Goal: Task Accomplishment & Management: Complete application form

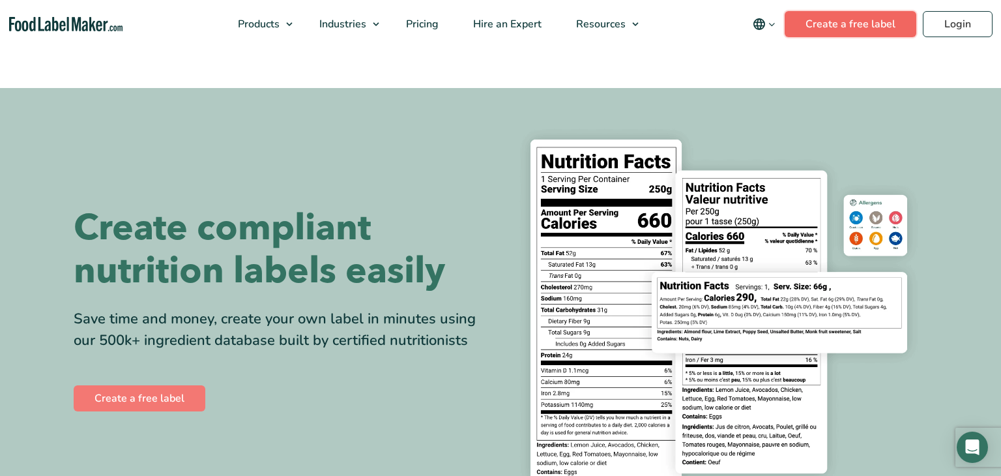
click at [844, 27] on link "Create a free label" at bounding box center [851, 24] width 132 height 26
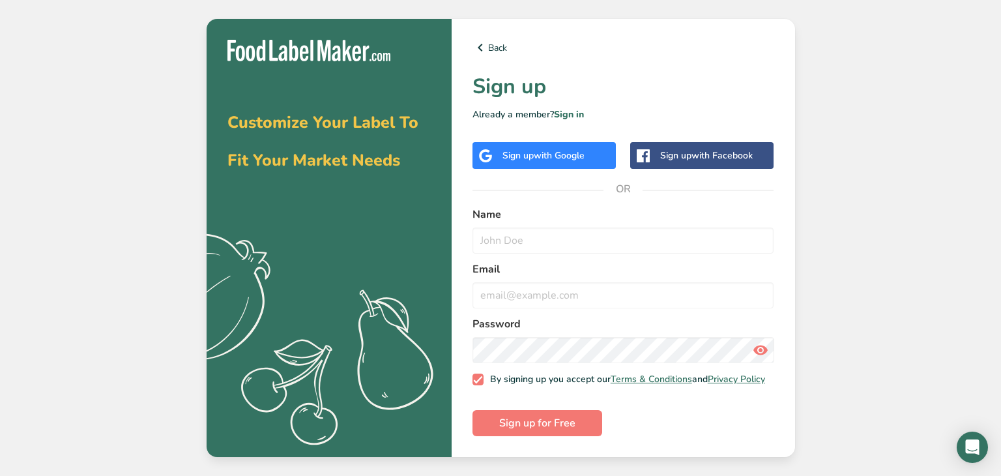
click at [579, 154] on span "with Google" at bounding box center [559, 155] width 51 height 12
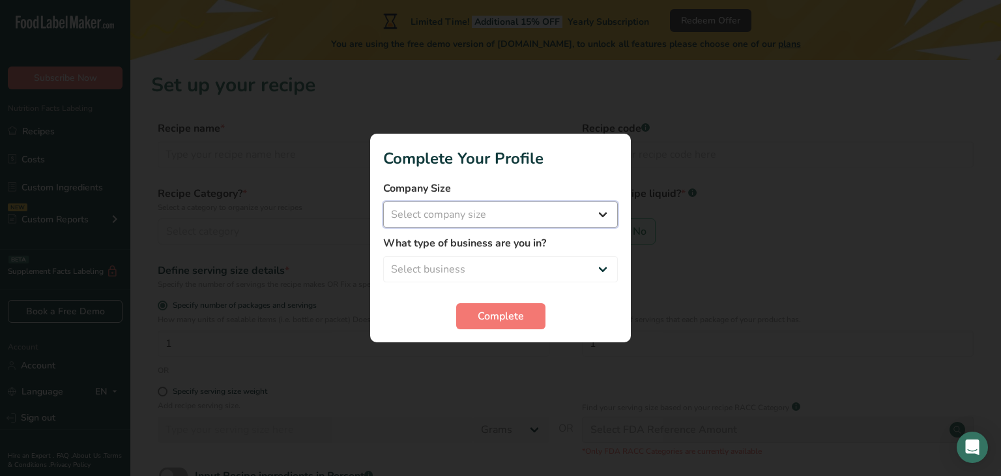
click at [608, 219] on select "Select company size Fewer than 10 Employees 10 to 50 Employees 51 to 500 Employ…" at bounding box center [500, 214] width 235 height 26
select select "1"
click at [383, 201] on select "Select company size Fewer than 10 Employees 10 to 50 Employees 51 to 500 Employ…" at bounding box center [500, 214] width 235 height 26
click at [604, 278] on select "Select business Packaged Food Manufacturer Restaurant & Cafe Bakery Meal Plans …" at bounding box center [500, 269] width 235 height 26
select select "3"
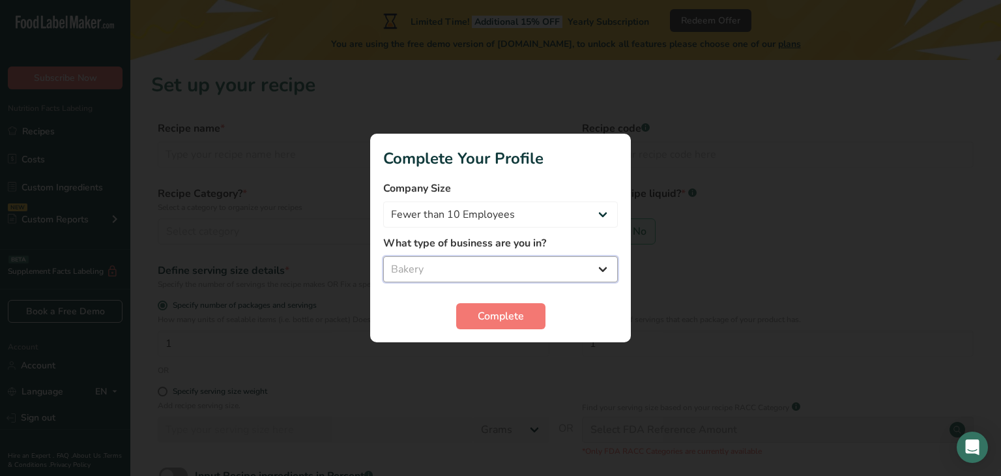
click at [383, 256] on select "Select business Packaged Food Manufacturer Restaurant & Cafe Bakery Meal Plans …" at bounding box center [500, 269] width 235 height 26
click at [521, 311] on span "Complete" at bounding box center [501, 316] width 46 height 16
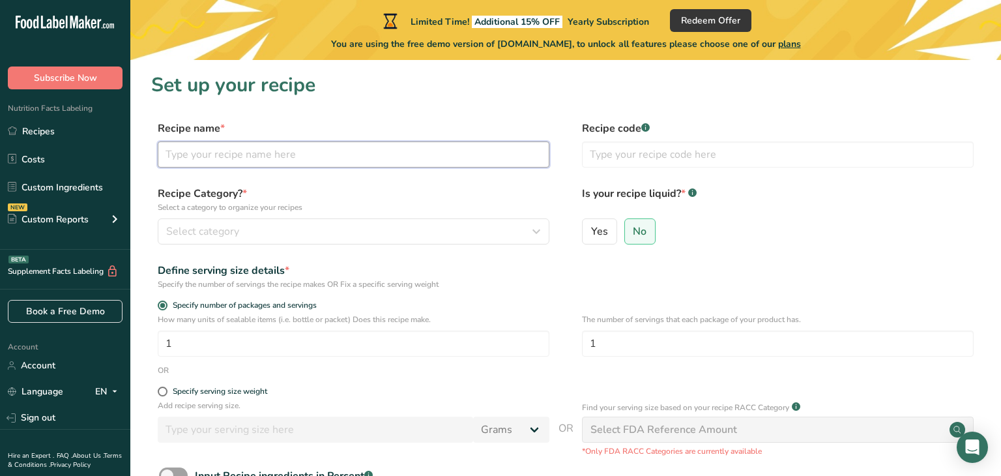
click at [286, 154] on input "text" at bounding box center [354, 154] width 392 height 26
type input "Chantilly Cake"
click at [298, 221] on button "Select category" at bounding box center [354, 231] width 392 height 26
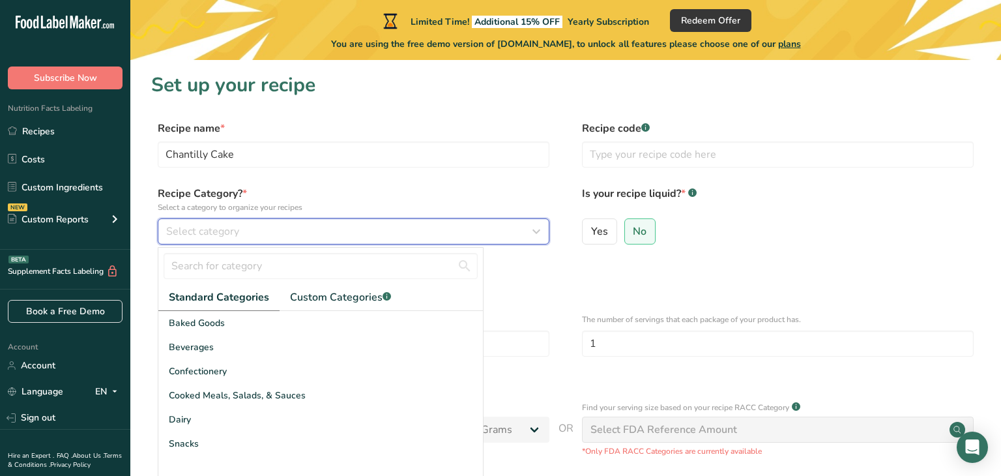
click at [540, 236] on icon "button" at bounding box center [537, 231] width 16 height 23
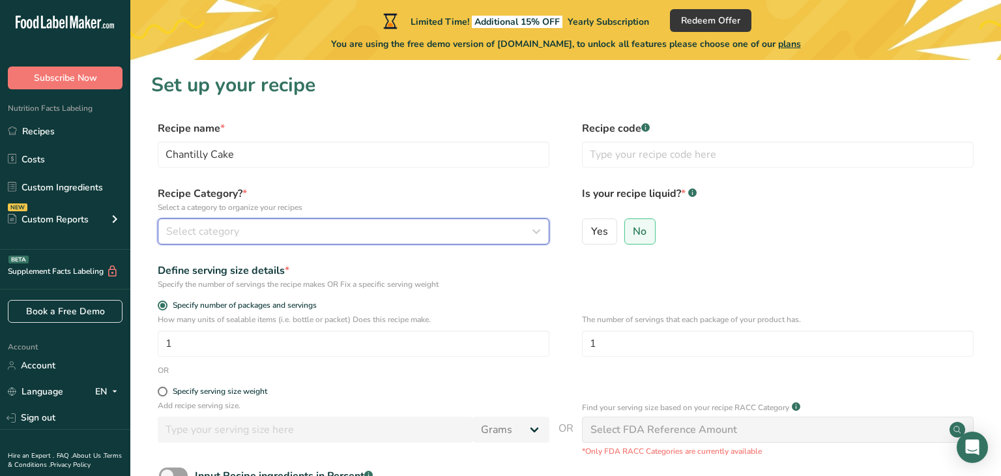
click at [540, 236] on icon "button" at bounding box center [537, 231] width 16 height 23
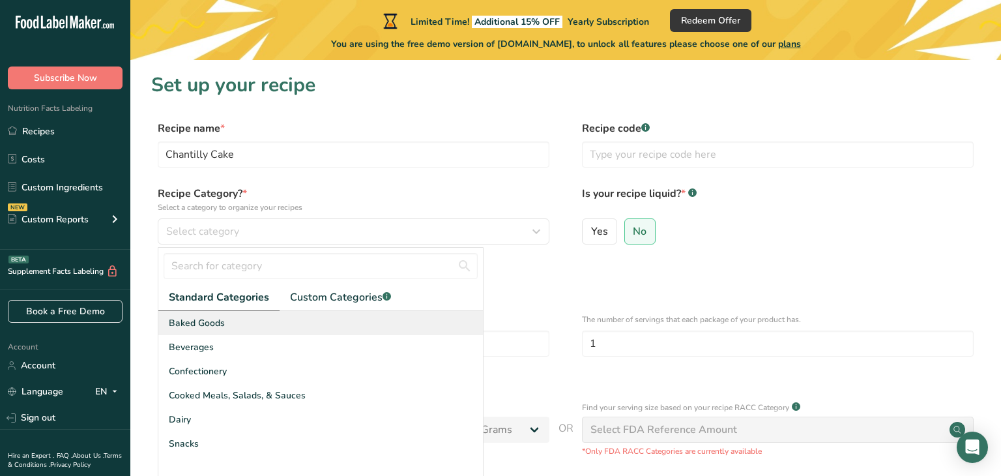
click at [359, 329] on div "Baked Goods" at bounding box center [320, 323] width 325 height 24
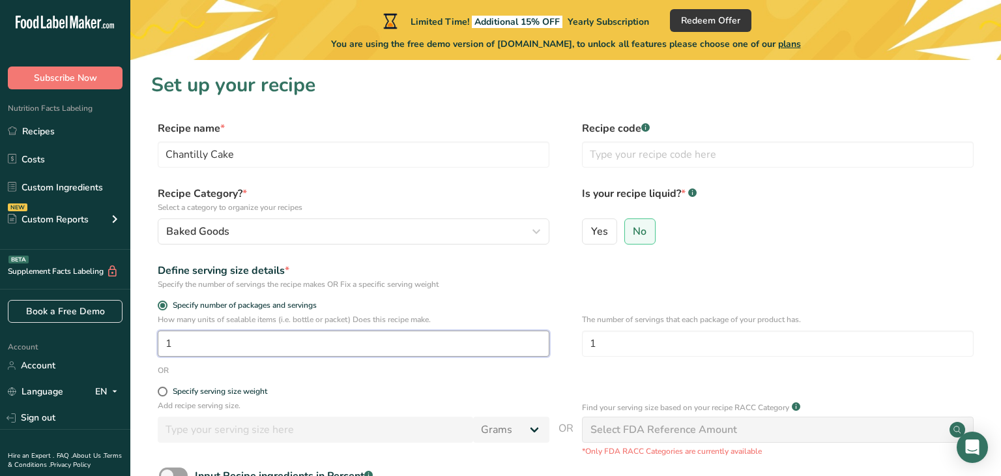
click at [263, 347] on input "1" at bounding box center [354, 343] width 392 height 26
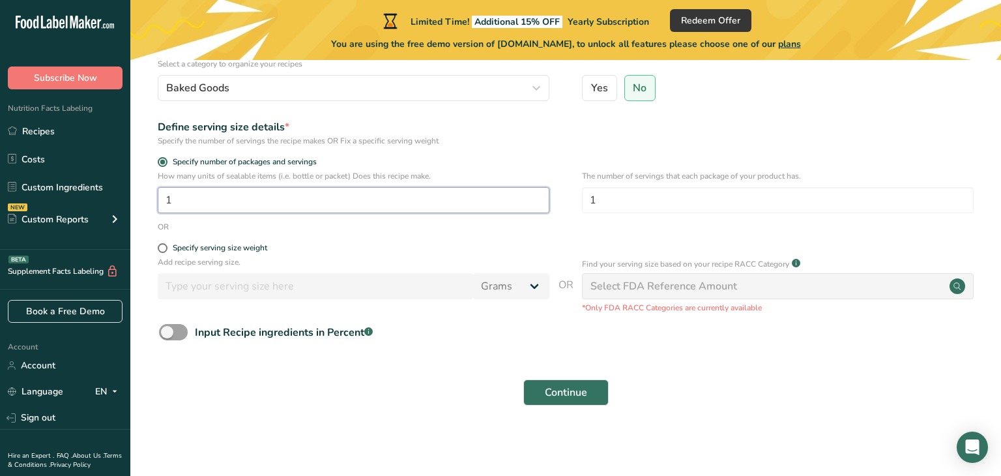
scroll to position [145, 0]
click at [164, 248] on span at bounding box center [163, 248] width 10 height 10
click at [164, 248] on input "Specify serving size weight" at bounding box center [162, 248] width 8 height 8
radio input "true"
radio input "false"
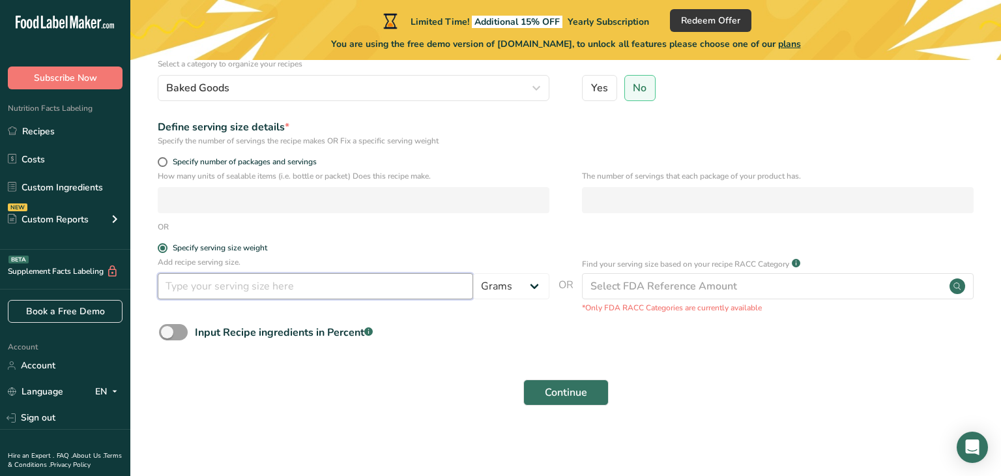
click at [209, 291] on input "number" at bounding box center [315, 286] width 315 height 26
click at [164, 161] on span at bounding box center [163, 162] width 10 height 10
click at [164, 161] on input "Specify number of packages and servings" at bounding box center [162, 162] width 8 height 8
radio input "true"
radio input "false"
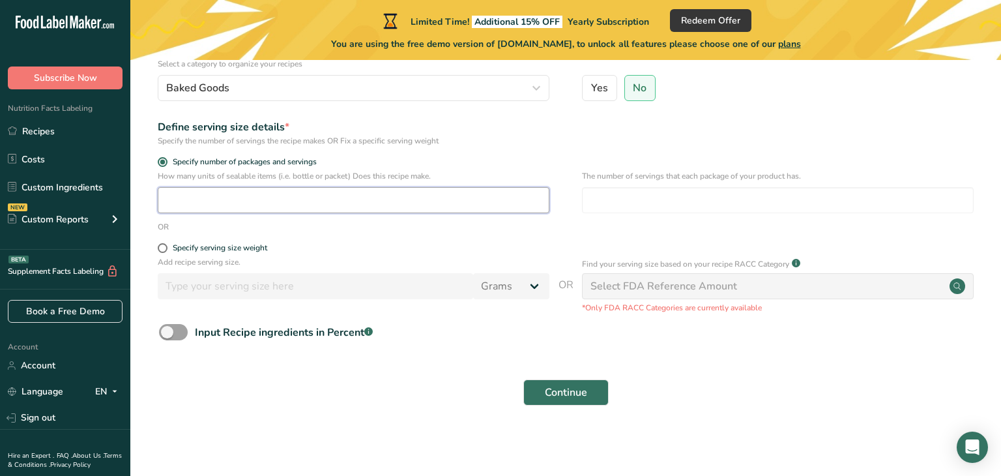
click at [169, 194] on input "number" at bounding box center [354, 200] width 392 height 26
type input "1"
click at [597, 82] on span "Yes" at bounding box center [599, 87] width 17 height 13
click at [591, 83] on input "Yes" at bounding box center [587, 87] width 8 height 8
radio input "true"
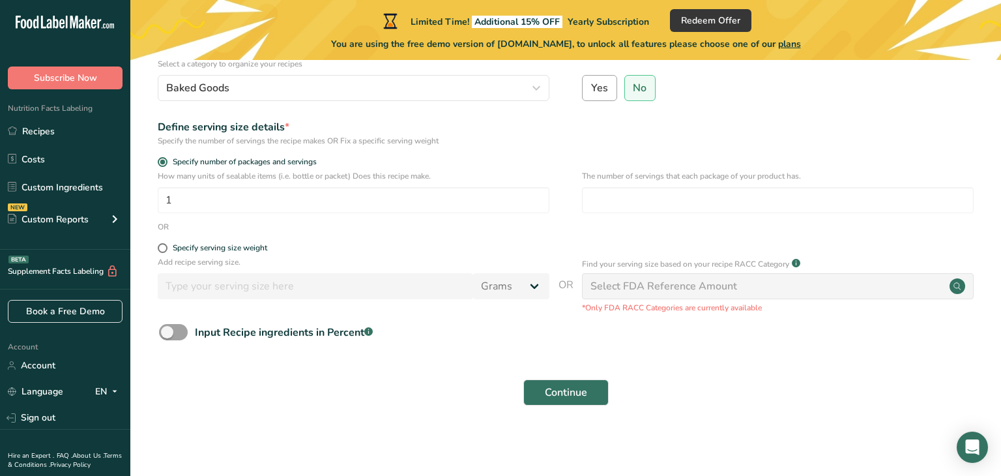
radio input "false"
select select "22"
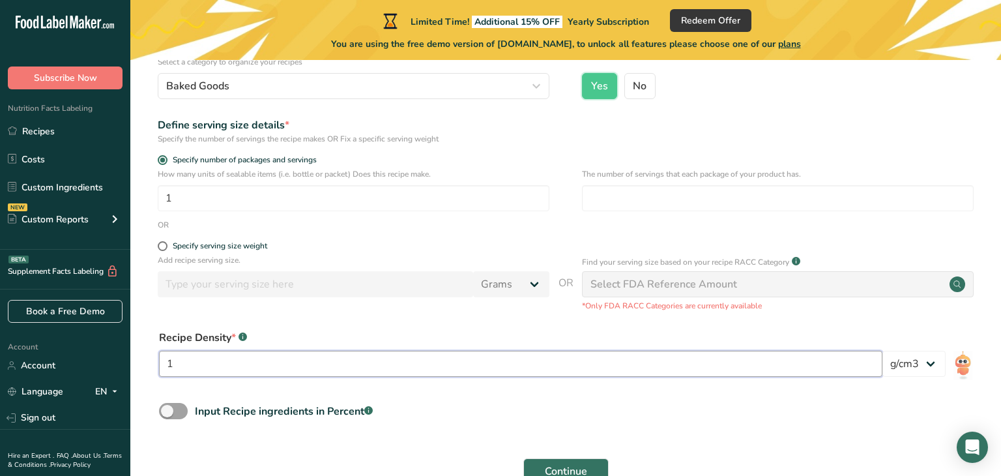
click at [392, 364] on input "1" at bounding box center [521, 364] width 724 height 26
type input "1"
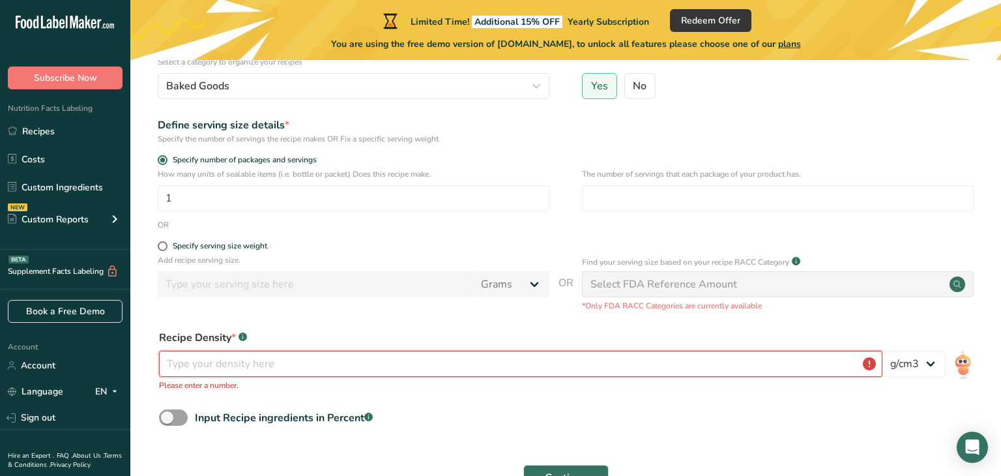
type input "1"
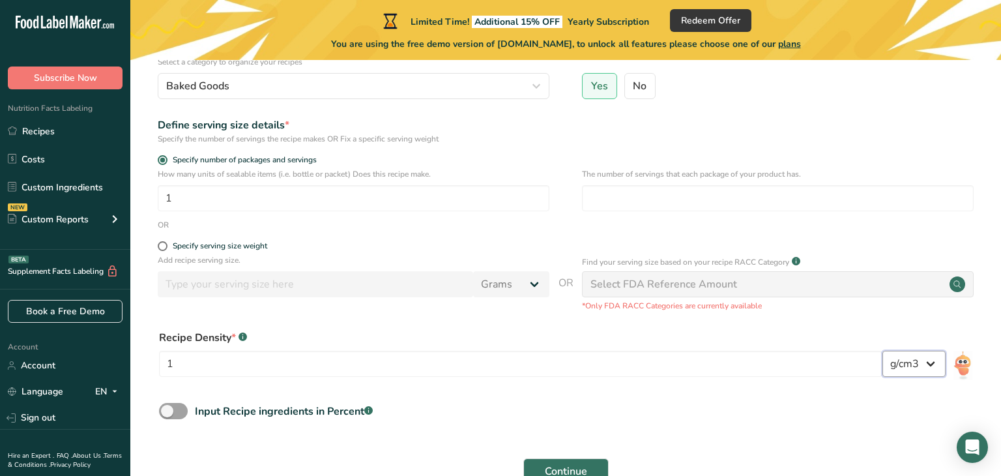
click at [929, 366] on select "lb/ft3 g/cm3" at bounding box center [914, 364] width 63 height 26
select select "23"
click at [883, 351] on select "lb/ft3 g/cm3" at bounding box center [914, 364] width 63 height 26
click at [572, 404] on div "Input Recipe ingredients in Percent .a-a{fill:#347362;}.b-a{fill:#fff;}" at bounding box center [565, 416] width 829 height 27
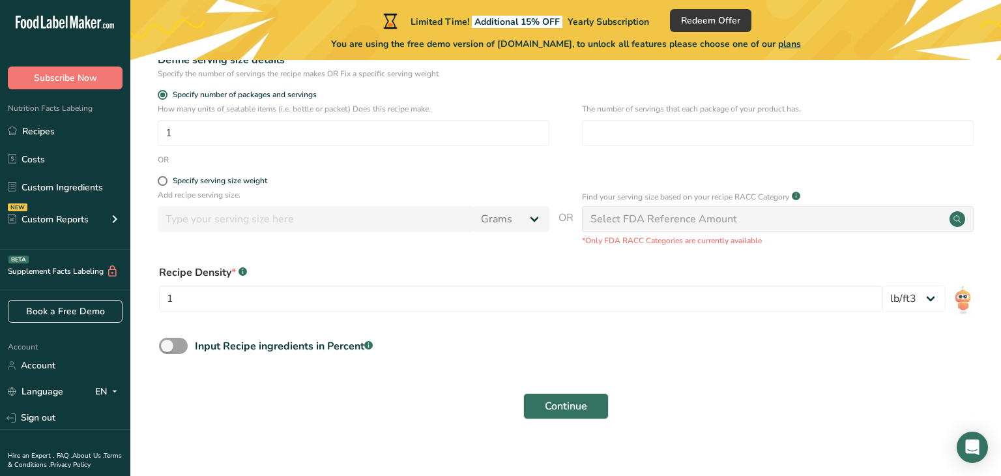
scroll to position [227, 0]
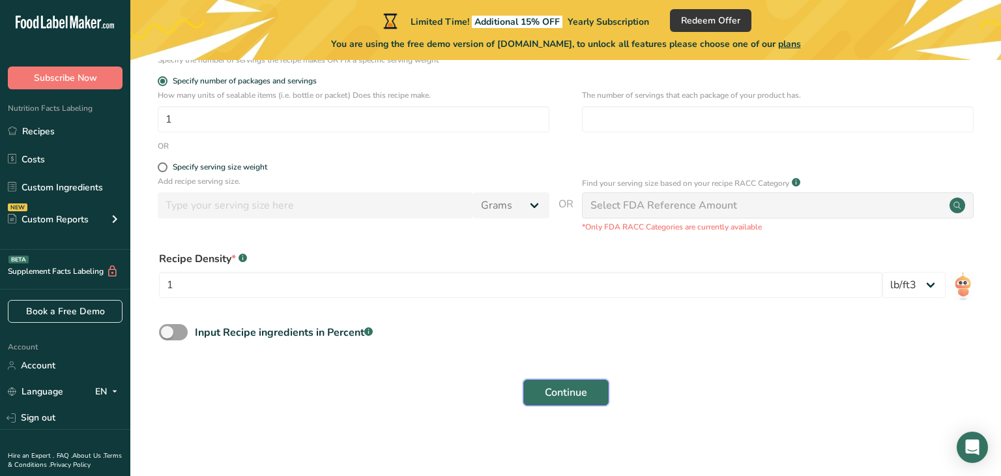
click at [561, 396] on span "Continue" at bounding box center [566, 393] width 42 height 16
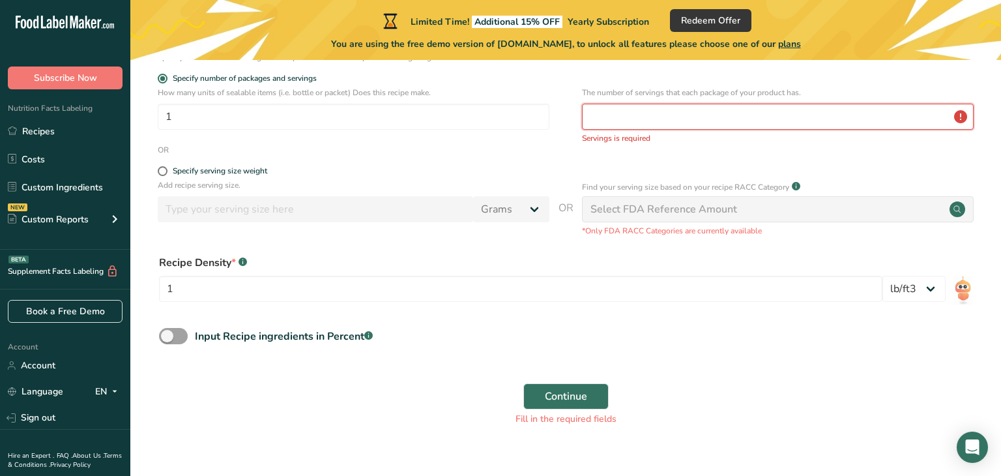
click at [760, 119] on input "number" at bounding box center [778, 117] width 392 height 26
type input "9"
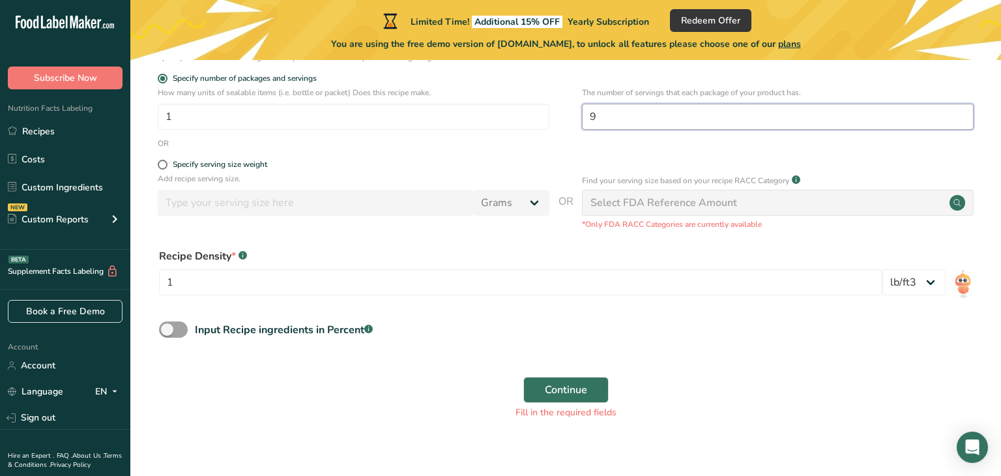
click at [611, 119] on input "9" at bounding box center [778, 117] width 392 height 26
type input "1"
click at [591, 398] on button "Continue" at bounding box center [565, 390] width 85 height 26
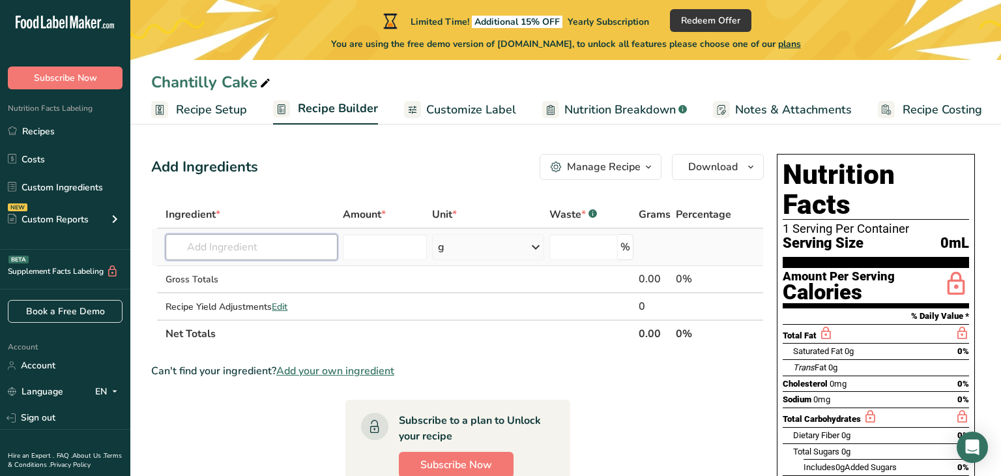
click at [196, 239] on input "text" at bounding box center [252, 247] width 172 height 26
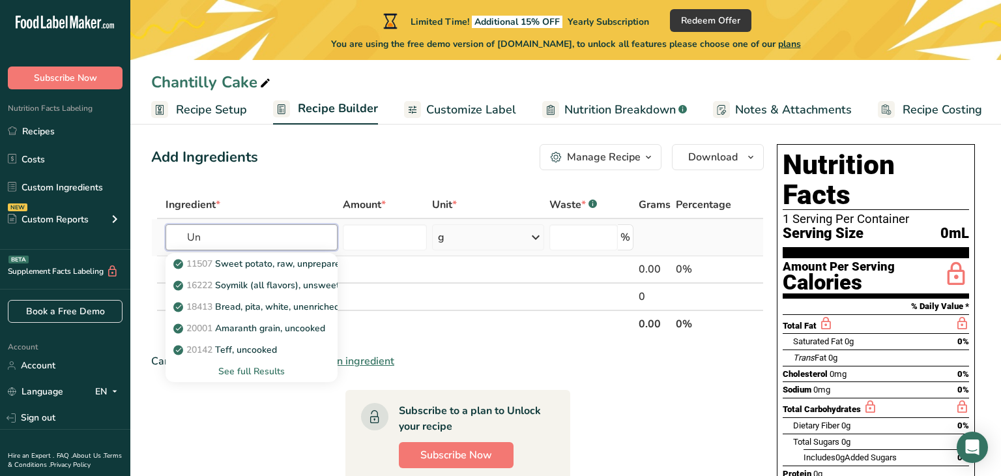
type input "U"
click at [248, 327] on p "[PERSON_NAME] Unbleached Cake Flour" at bounding box center [268, 328] width 184 height 14
type input "[PERSON_NAME] Unbleached Cake Flour"
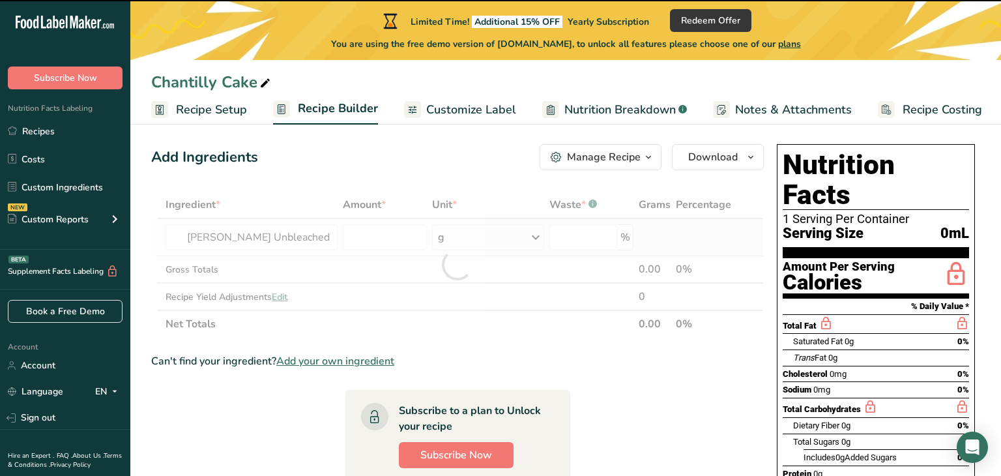
type input "0"
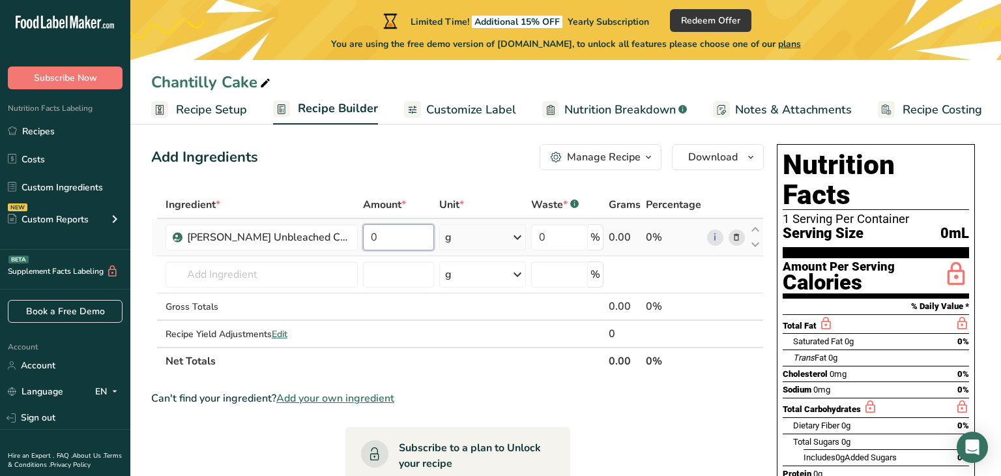
click at [409, 233] on input "0" at bounding box center [398, 237] width 71 height 26
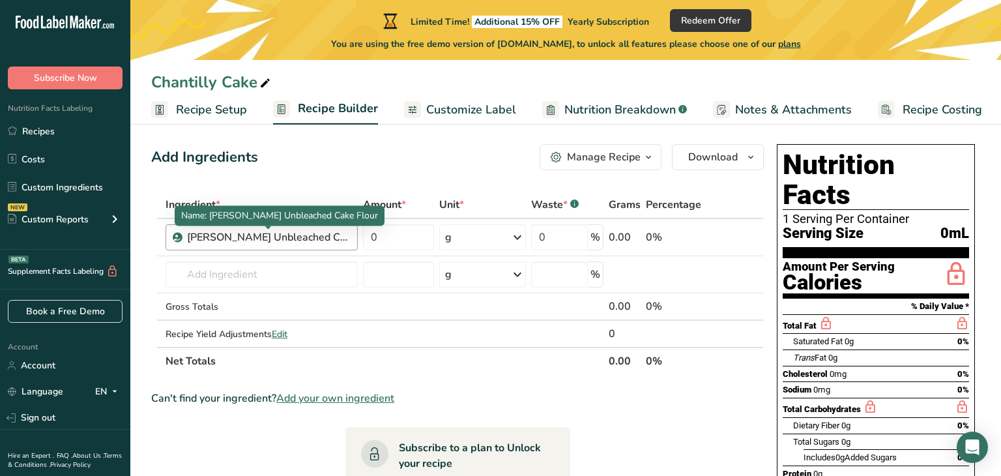
click at [247, 237] on div "Ingredient * Amount * Unit * Waste * .a-a{fill:#347362;}.b-a{fill:#fff;} Grams …" at bounding box center [457, 283] width 613 height 184
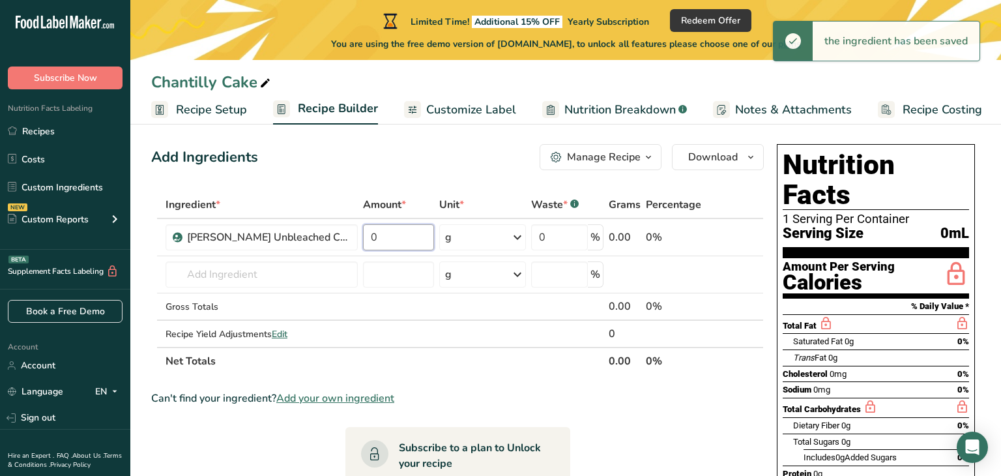
click at [377, 239] on input "0" at bounding box center [398, 237] width 71 height 26
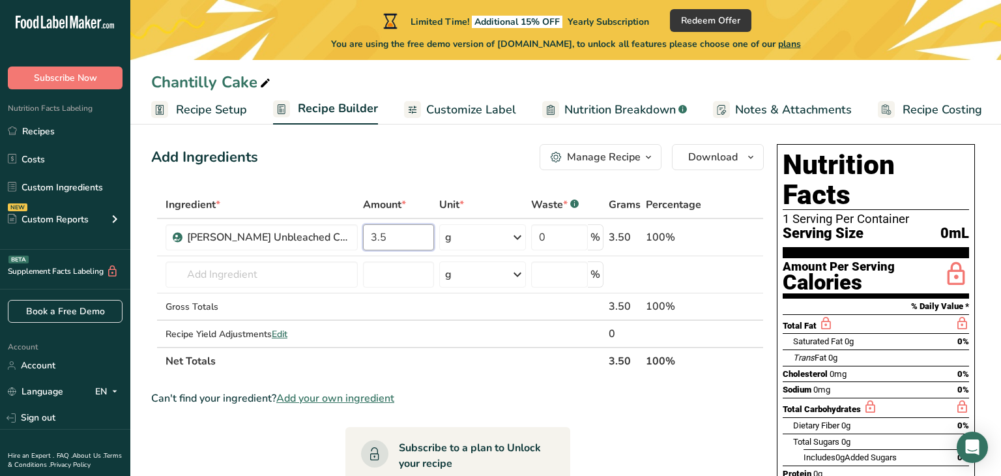
type input "3.5"
click at [518, 239] on div "Ingredient * Amount * Unit * Waste * .a-a{fill:#347362;}.b-a{fill:#fff;} Grams …" at bounding box center [457, 283] width 613 height 184
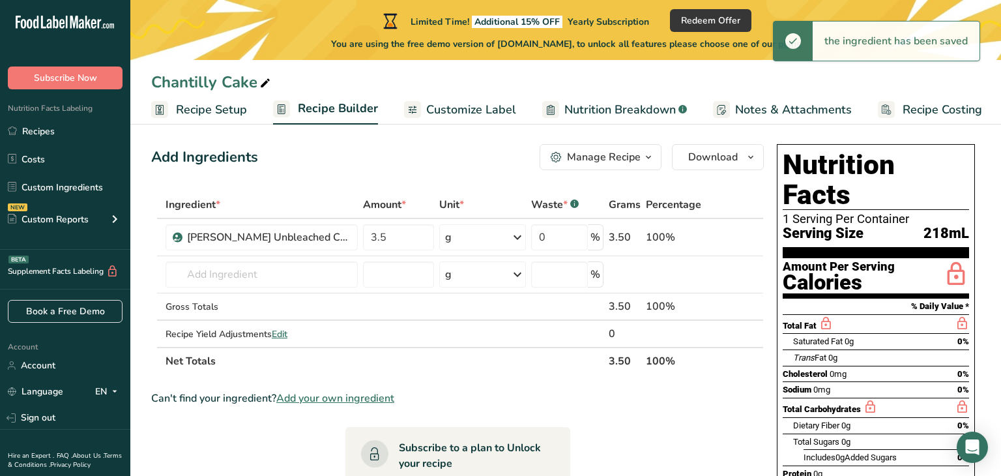
click at [518, 239] on icon at bounding box center [518, 237] width 16 height 23
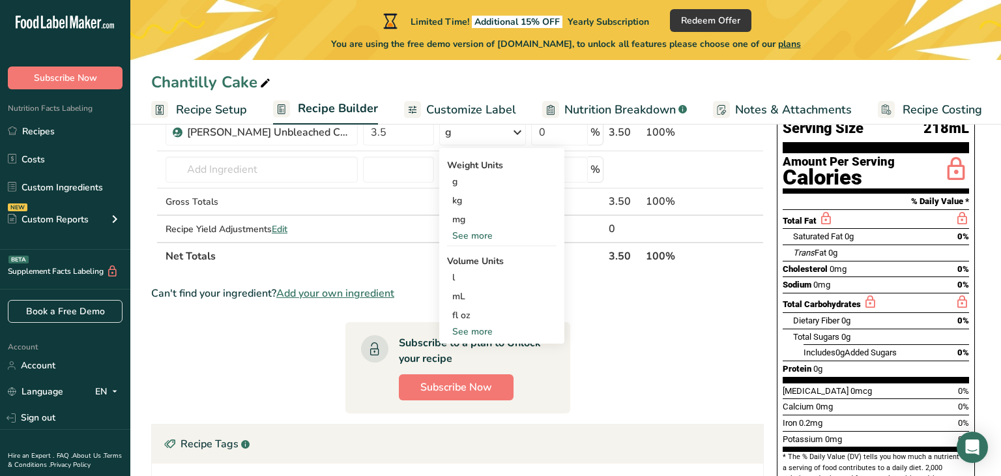
scroll to position [115, 0]
click at [486, 233] on div "See more" at bounding box center [502, 235] width 110 height 14
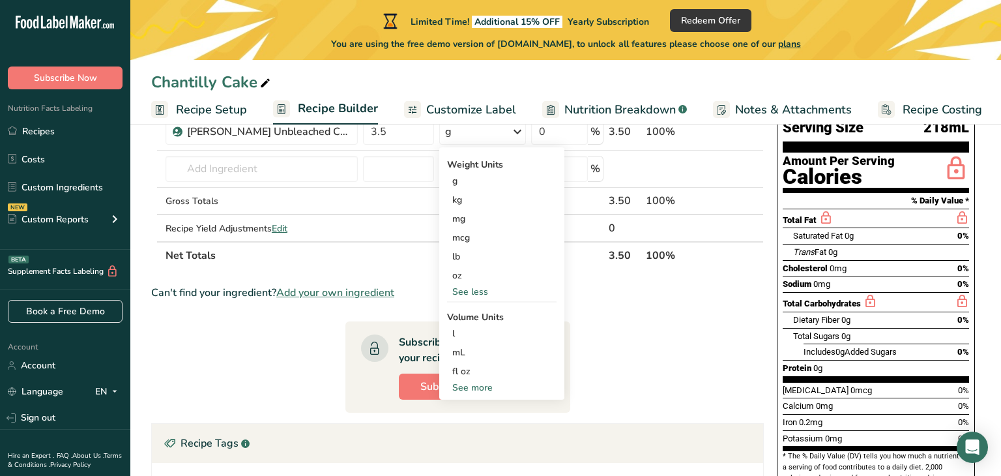
click at [489, 388] on div "See more" at bounding box center [502, 388] width 110 height 14
click at [479, 432] on div "cup" at bounding box center [501, 428] width 99 height 14
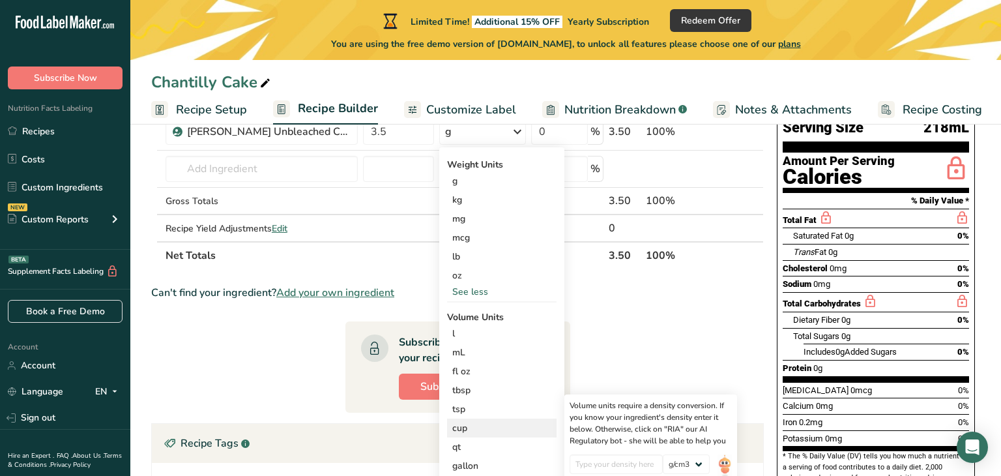
click at [479, 432] on div "cup" at bounding box center [501, 428] width 99 height 14
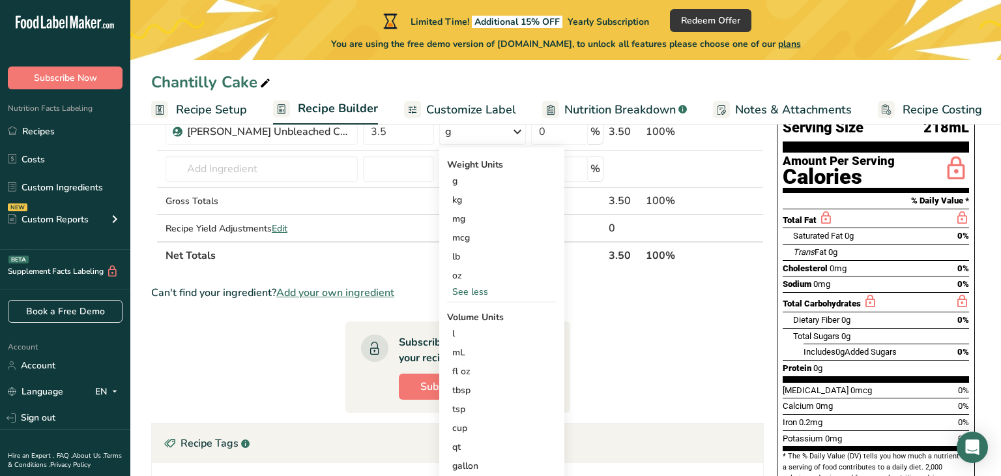
click at [624, 344] on section "Ingredient * Amount * Unit * Waste * .a-a{fill:#347362;}.b-a{fill:#fff;} Grams …" at bounding box center [457, 350] width 613 height 531
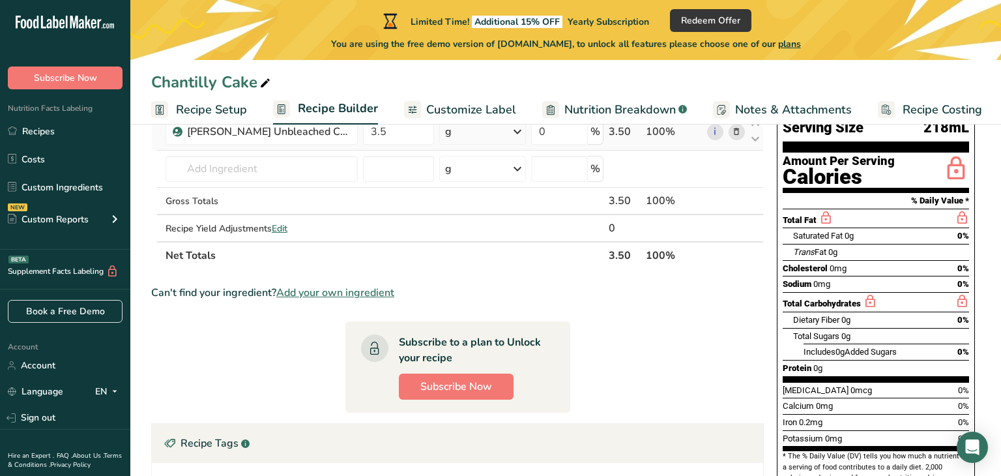
click at [520, 134] on icon at bounding box center [518, 131] width 16 height 23
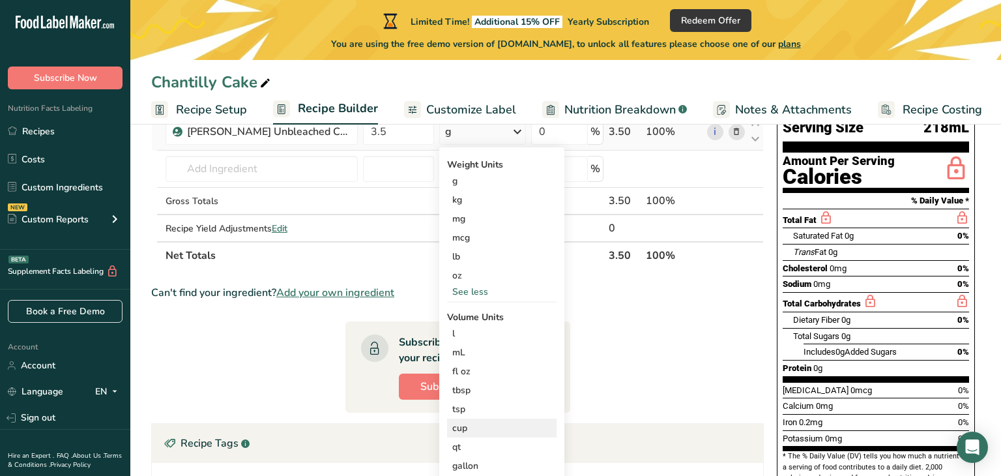
click at [473, 421] on div "cup" at bounding box center [501, 428] width 99 height 14
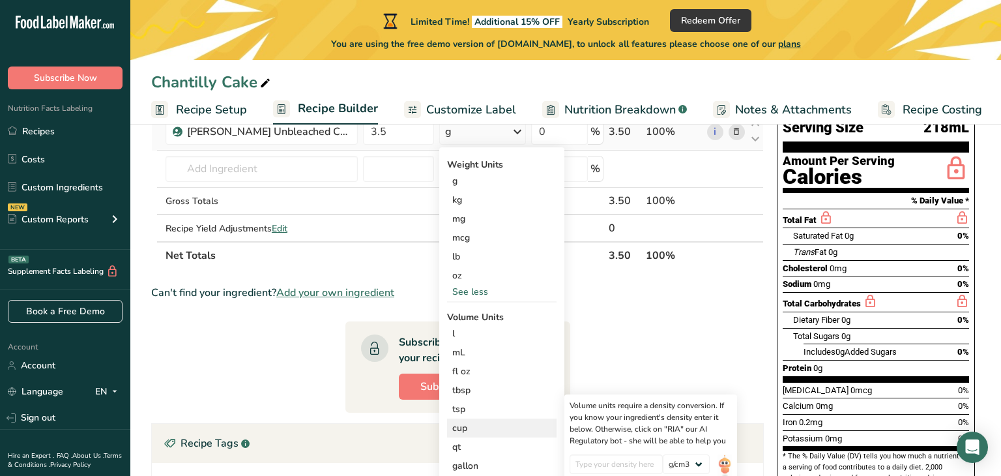
click at [473, 421] on div "cup" at bounding box center [501, 428] width 99 height 14
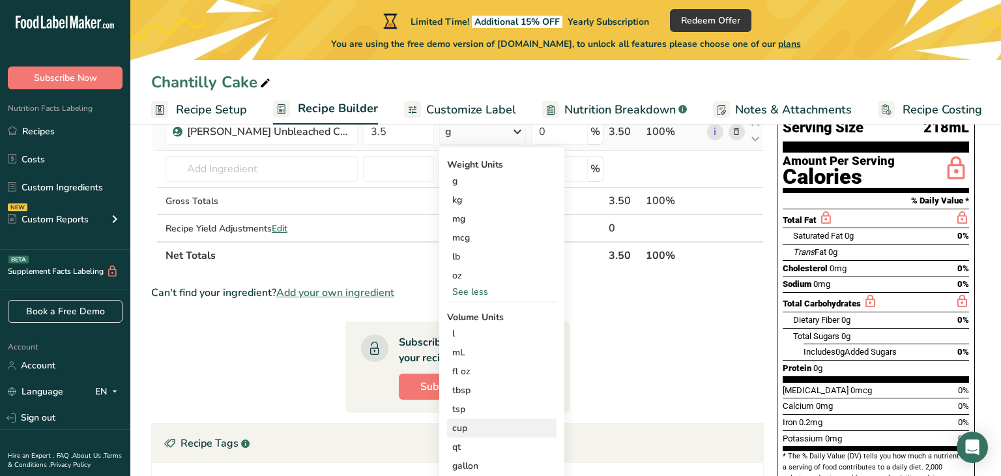
click at [465, 429] on div "cup" at bounding box center [501, 428] width 99 height 14
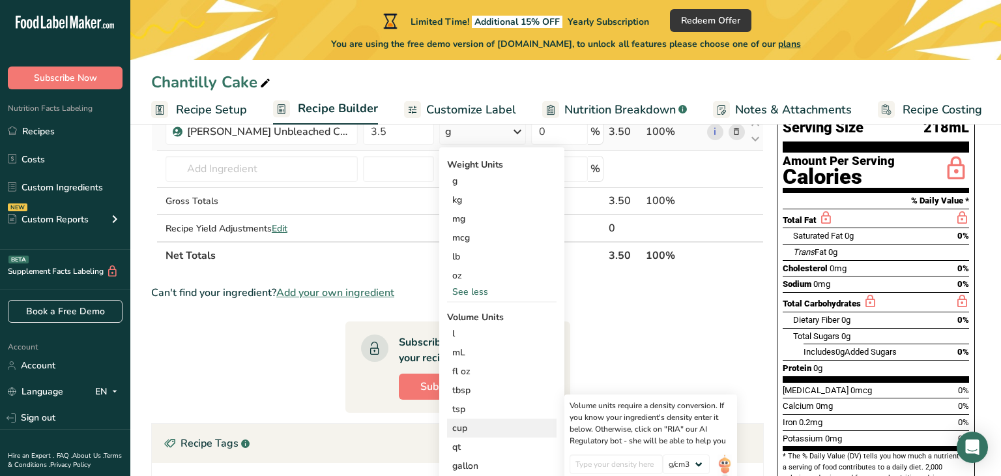
click at [465, 429] on div "cup" at bounding box center [501, 428] width 99 height 14
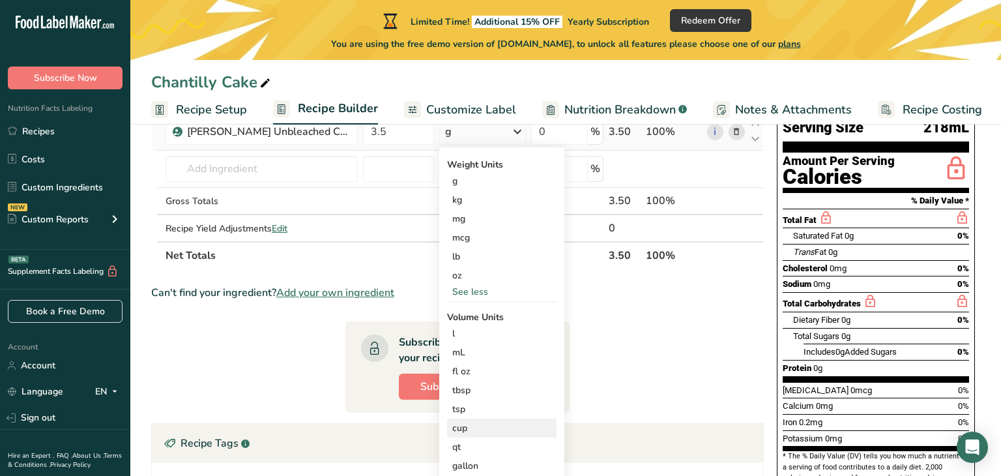
click at [465, 429] on div "cup" at bounding box center [501, 428] width 99 height 14
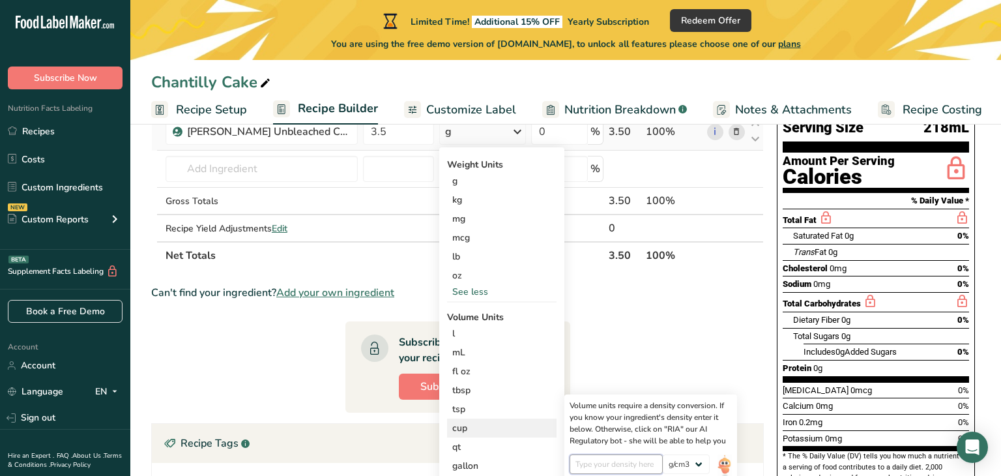
click at [647, 464] on input "number" at bounding box center [616, 464] width 93 height 20
type input "420"
click at [695, 465] on select "lb/ft3 g/cm3" at bounding box center [686, 464] width 47 height 20
click at [513, 421] on div "cup" at bounding box center [501, 428] width 99 height 14
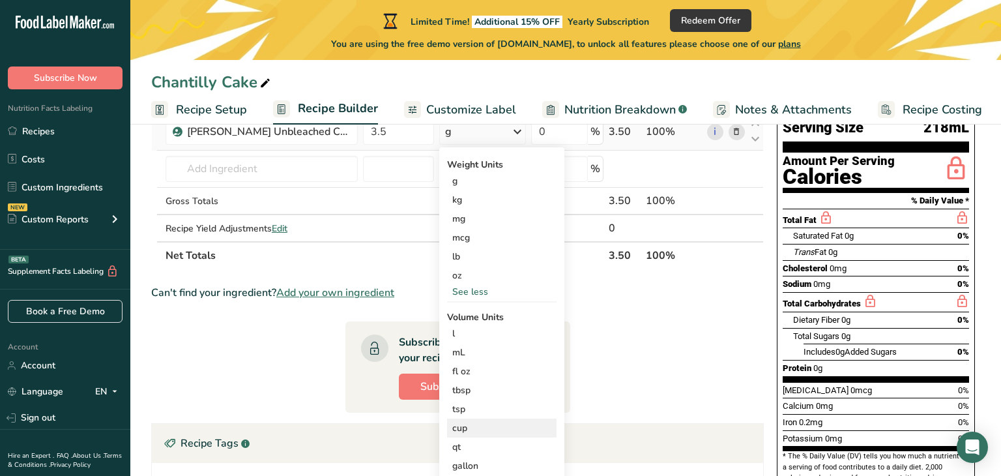
click at [513, 421] on div "cup" at bounding box center [501, 428] width 99 height 14
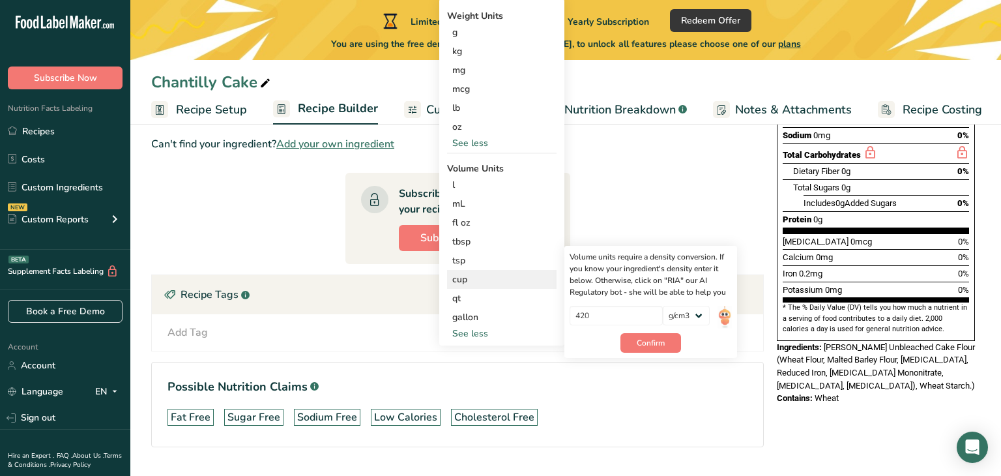
scroll to position [268, 0]
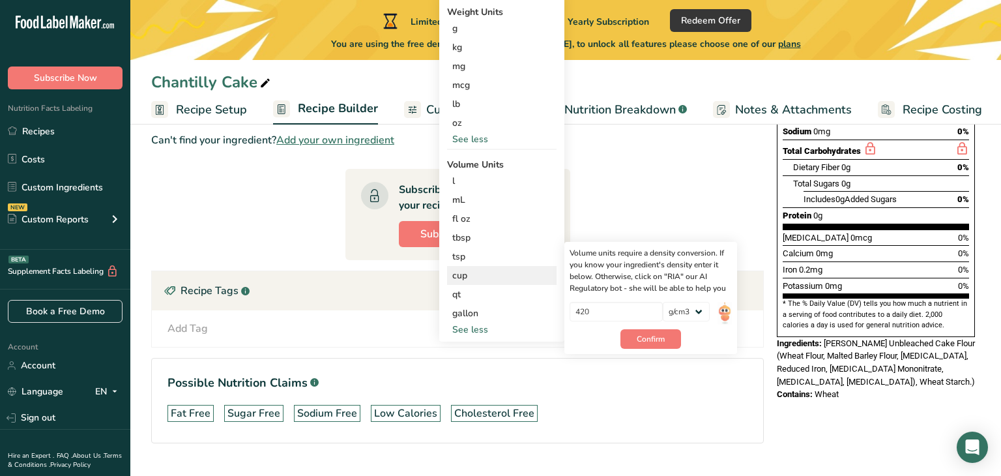
click at [509, 282] on div "cup Volume units require a density conversion. If you know your ingredient's de…" at bounding box center [502, 275] width 110 height 19
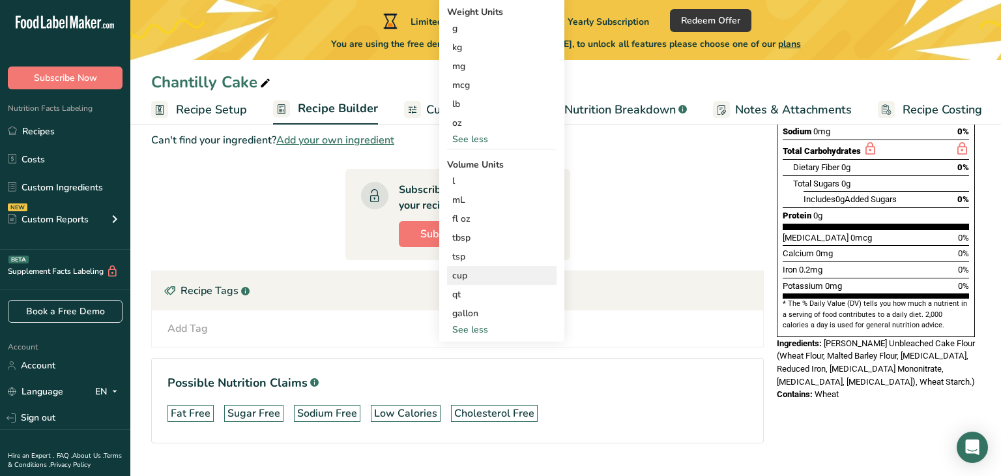
click at [509, 282] on div "cup Volume units require a density conversion. If you know your ingredient's de…" at bounding box center [502, 275] width 110 height 19
click at [506, 278] on div "cup" at bounding box center [501, 276] width 99 height 14
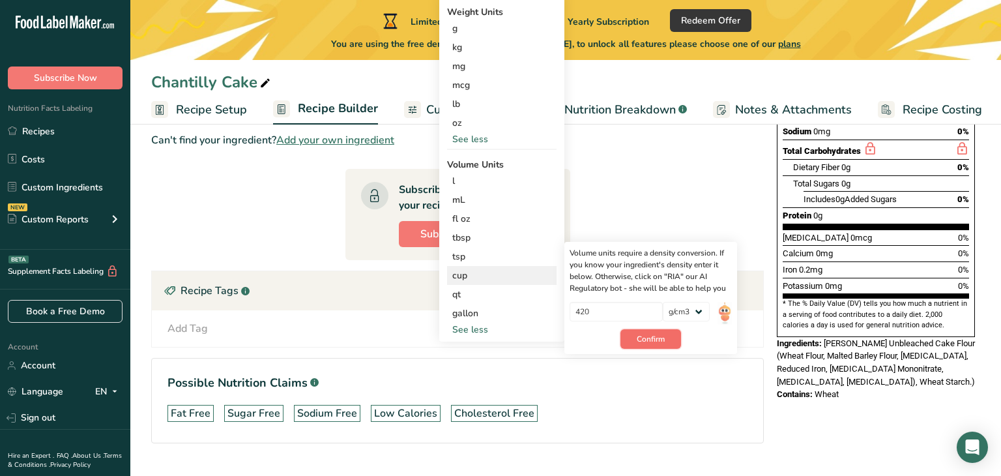
click at [652, 347] on button "Confirm" at bounding box center [651, 339] width 61 height 20
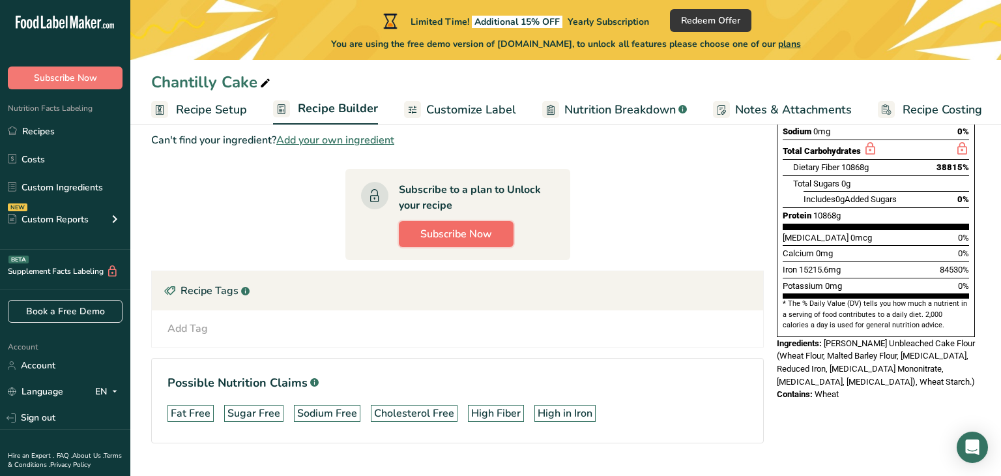
click at [472, 229] on span "Subscribe Now" at bounding box center [456, 234] width 72 height 16
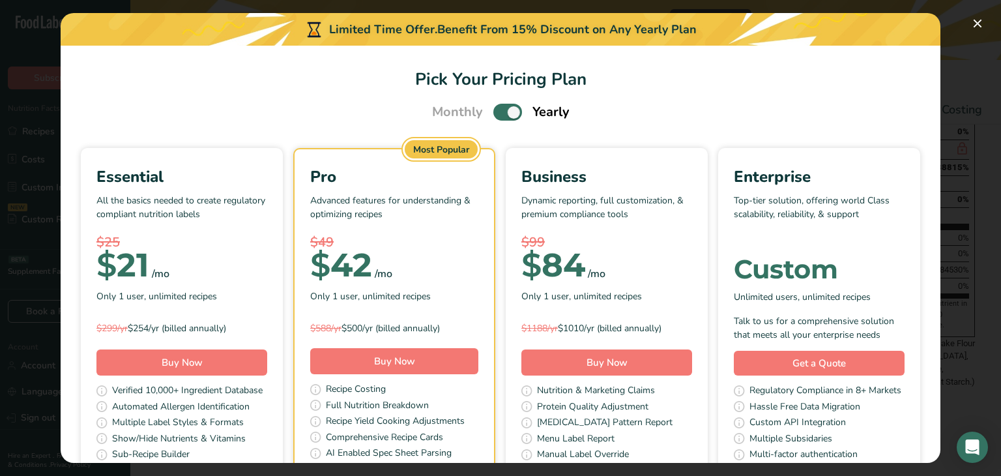
scroll to position [80, 0]
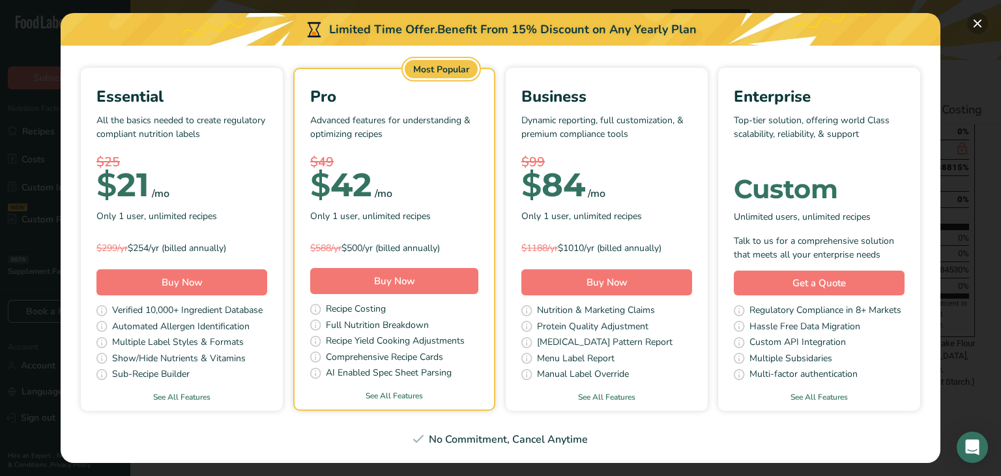
click at [981, 31] on button "Pick Your Pricing Plan Modal" at bounding box center [977, 23] width 21 height 21
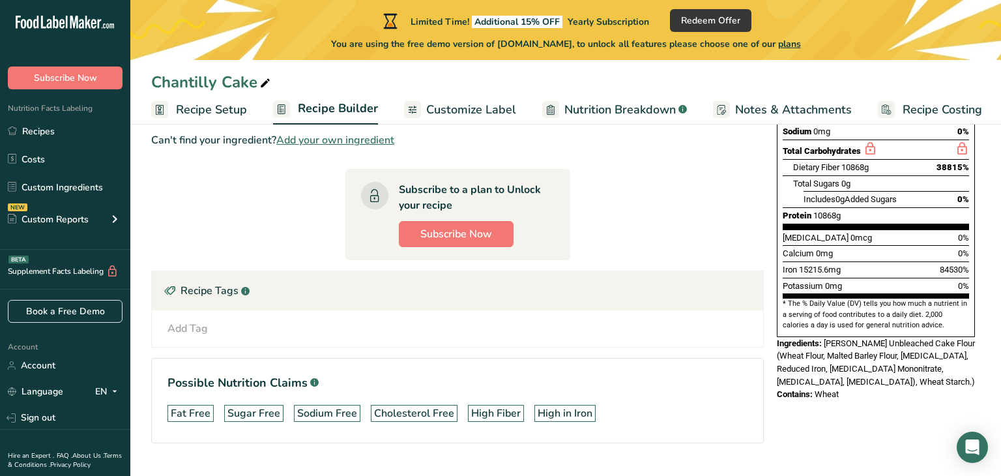
click at [388, 140] on span "Add your own ingredient" at bounding box center [335, 140] width 118 height 16
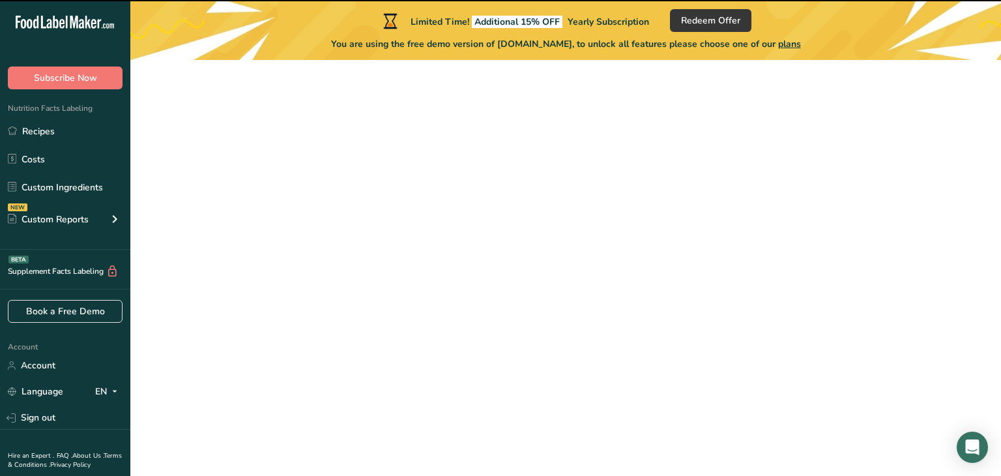
click at [388, 140] on span "Add your own ingredient" at bounding box center [335, 140] width 118 height 16
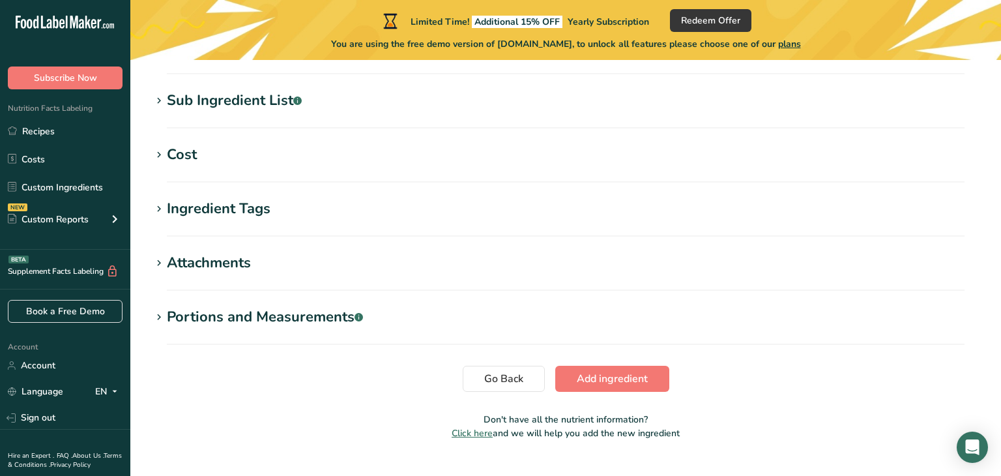
scroll to position [612, 0]
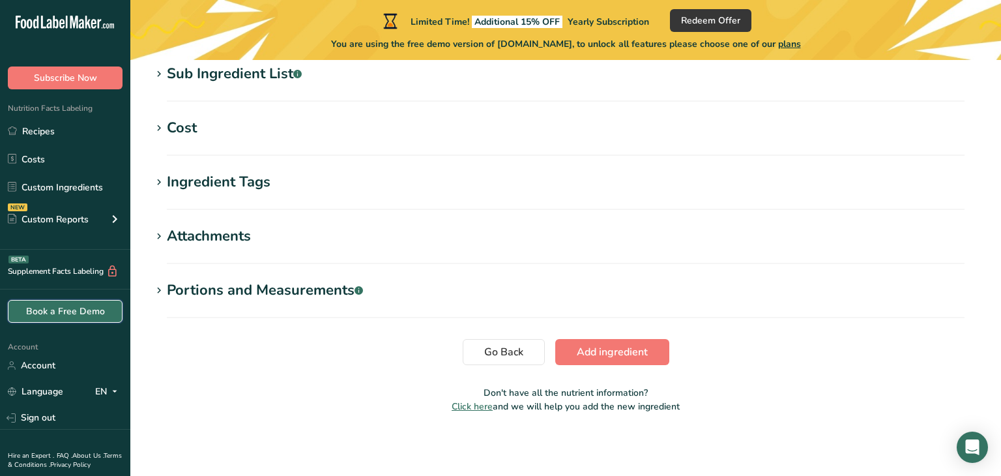
click at [110, 310] on link "Book a Free Demo" at bounding box center [65, 311] width 115 height 23
